Goal: Information Seeking & Learning: Learn about a topic

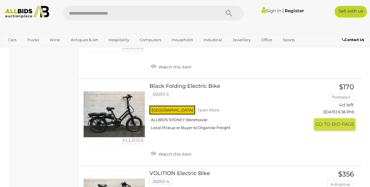
scroll to position [965, 0]
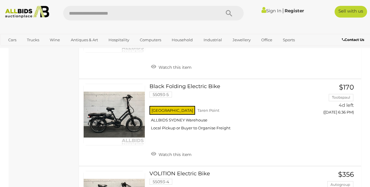
click at [121, 12] on input "text" at bounding box center [139, 13] width 152 height 15
type input "********"
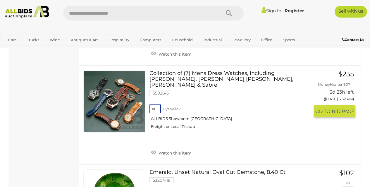
scroll to position [1712, 0]
